Goal: Find contact information: Find contact information

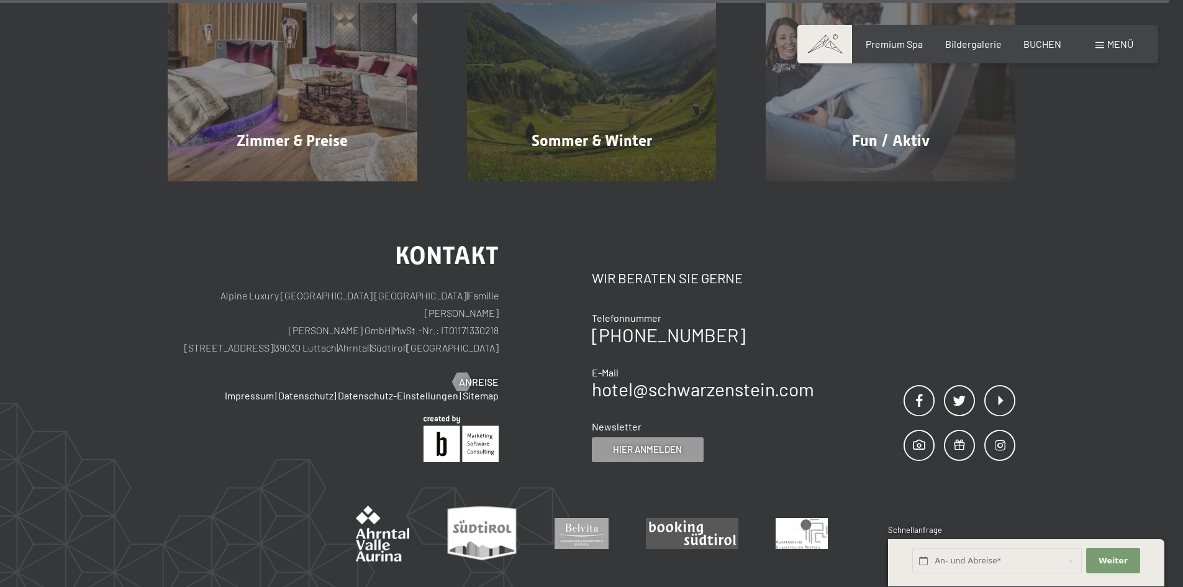
scroll to position [6201, 0]
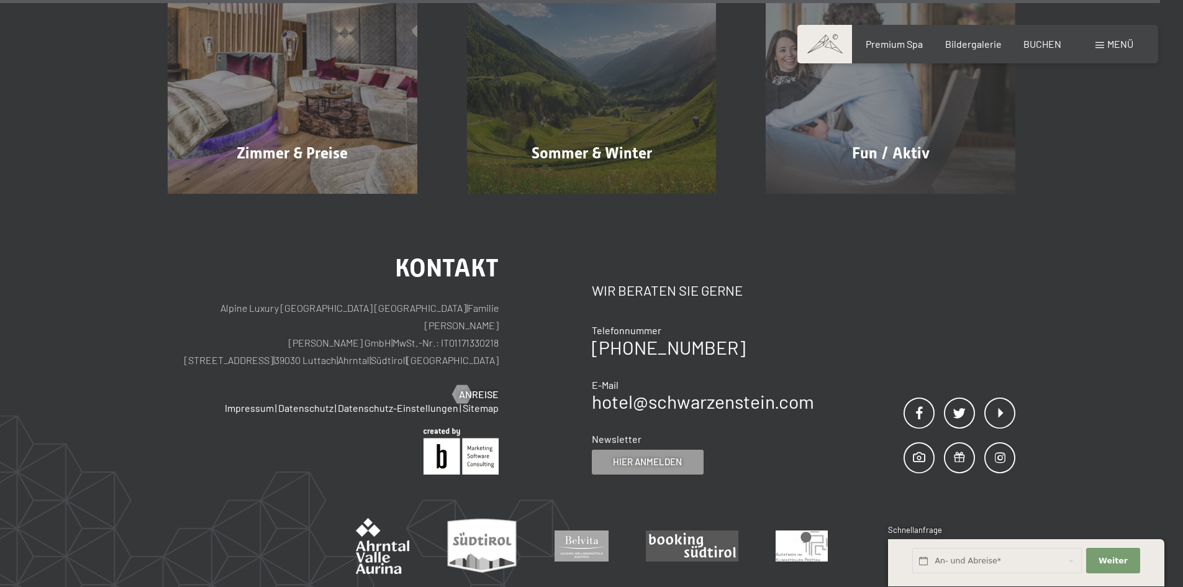
drag, startPoint x: 739, startPoint y: 290, endPoint x: 586, endPoint y: 307, distance: 154.3
click at [586, 307] on div "Kontakt Alpine Luxury SPA Resort SCHWARZENSTEIN | Familie Zimmerhofer Otmar Zim…" at bounding box center [591, 365] width 847 height 219
click at [749, 338] on div "[PHONE_NUMBER]" at bounding box center [703, 347] width 222 height 19
click at [862, 256] on div "Kontakt Wir beraten Sie gerne Telefonnummer +39 0474 674100 E-Mail hotel@ no-sp…" at bounding box center [804, 365] width 424 height 219
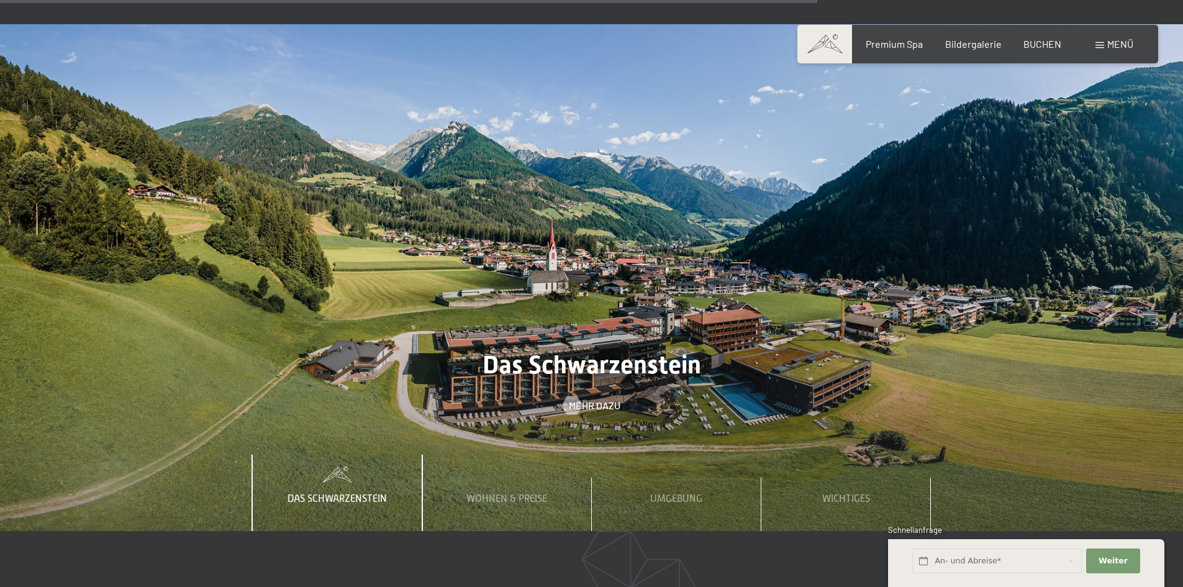
scroll to position [4400, 0]
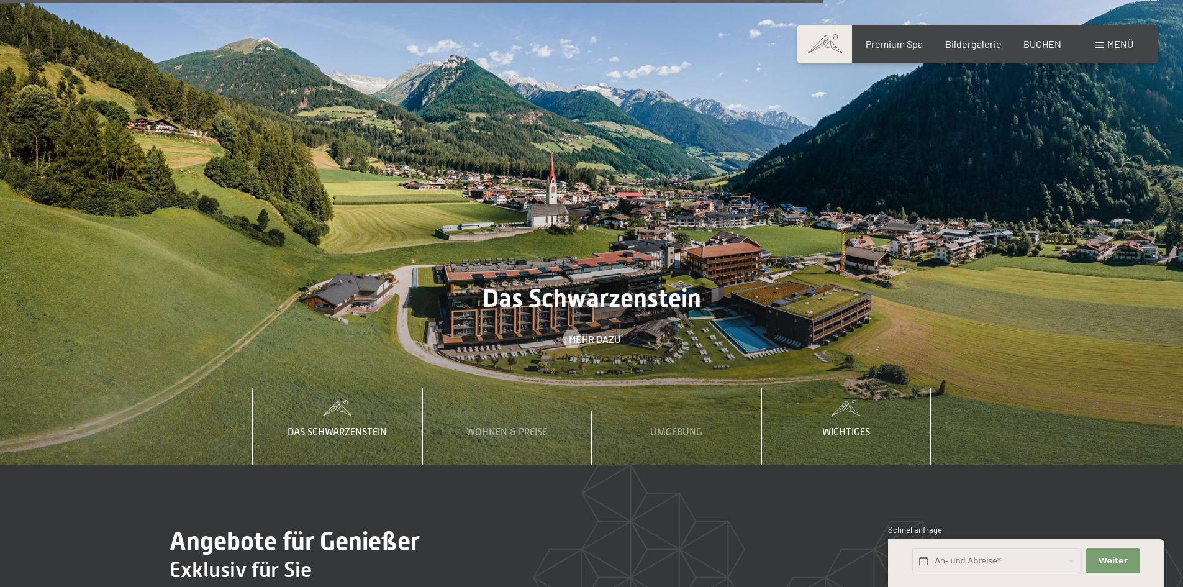
click at [865, 427] on span "Wichtiges" at bounding box center [846, 432] width 48 height 11
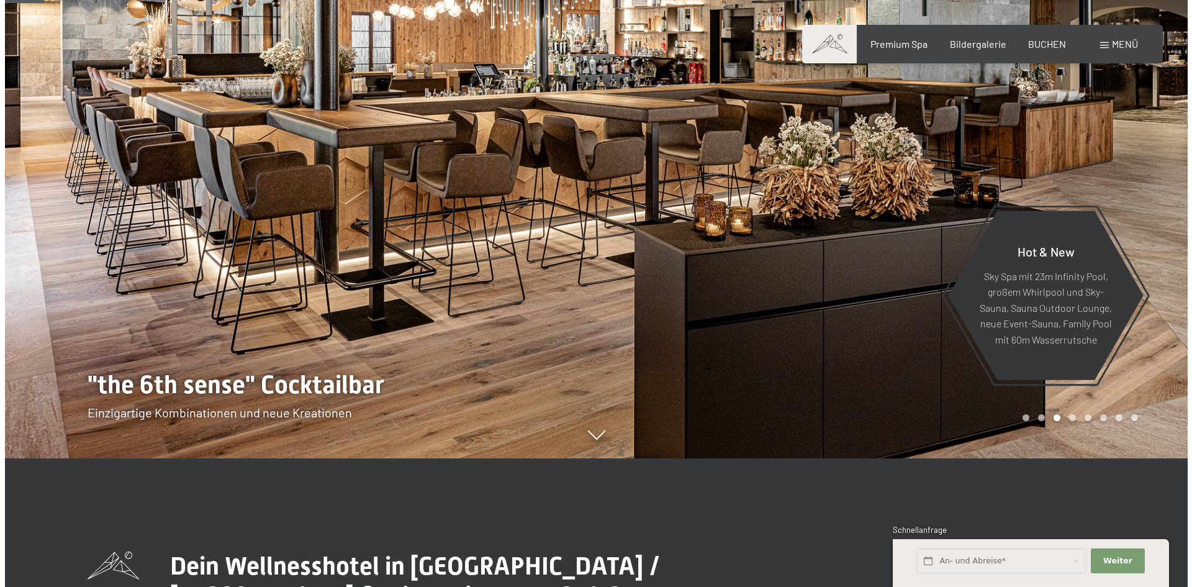
scroll to position [0, 0]
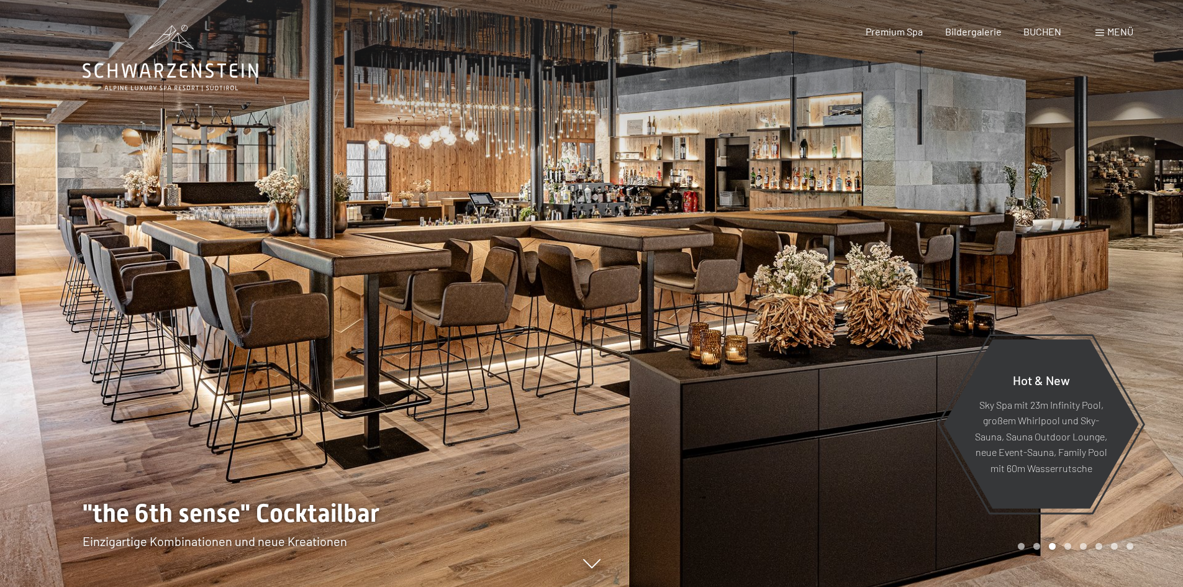
click at [1108, 33] on span "Menü" at bounding box center [1120, 31] width 26 height 12
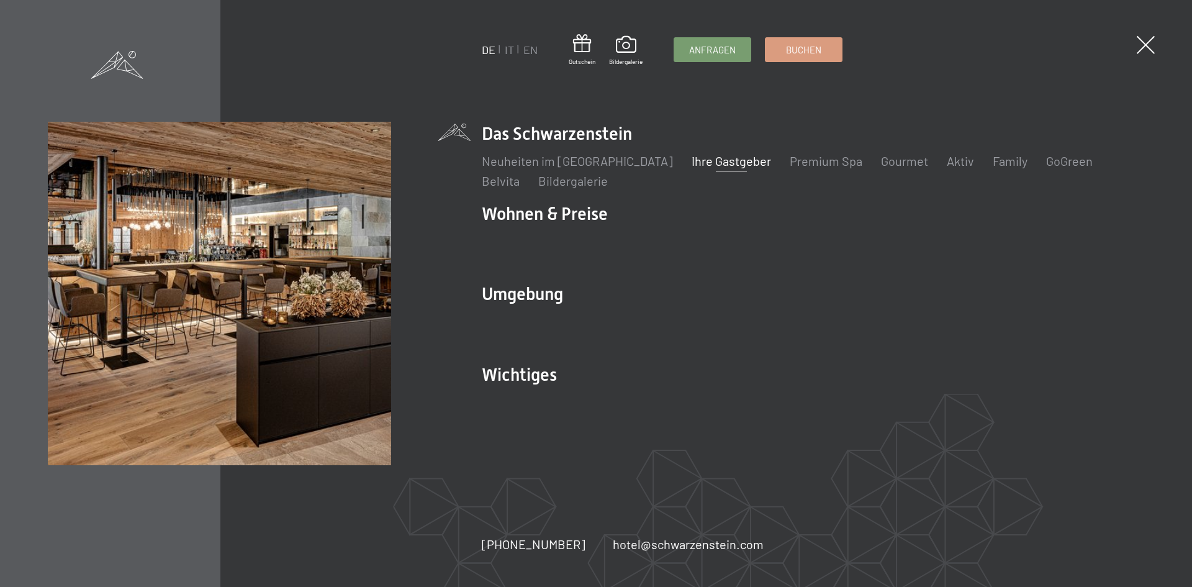
click at [715, 162] on link "Ihre Gastgeber" at bounding box center [731, 160] width 79 height 15
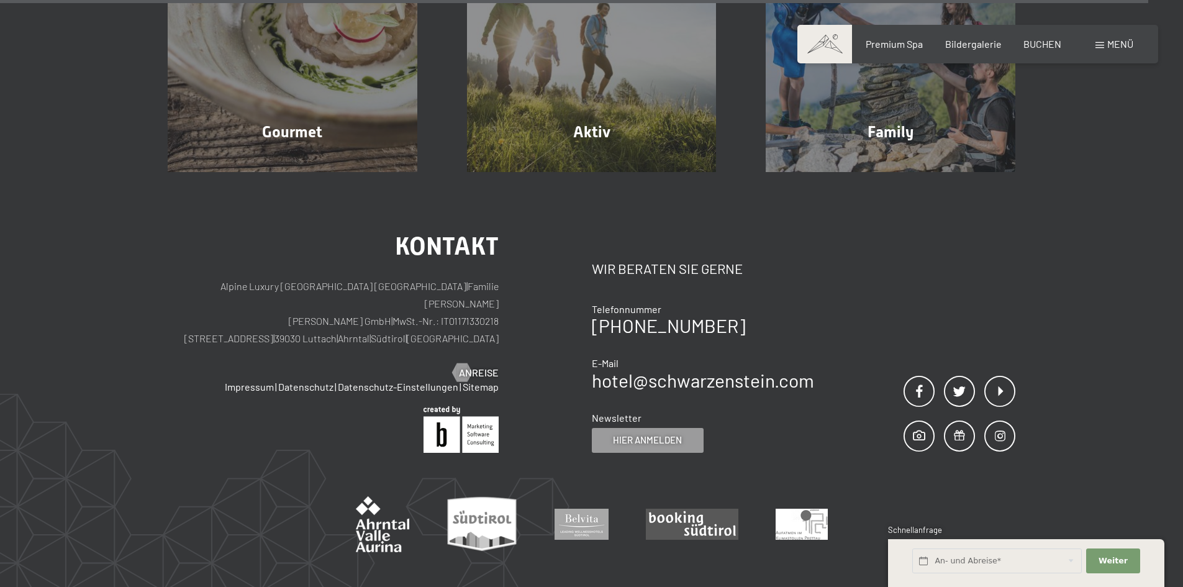
scroll to position [4383, 0]
